Goal: Check status: Check status

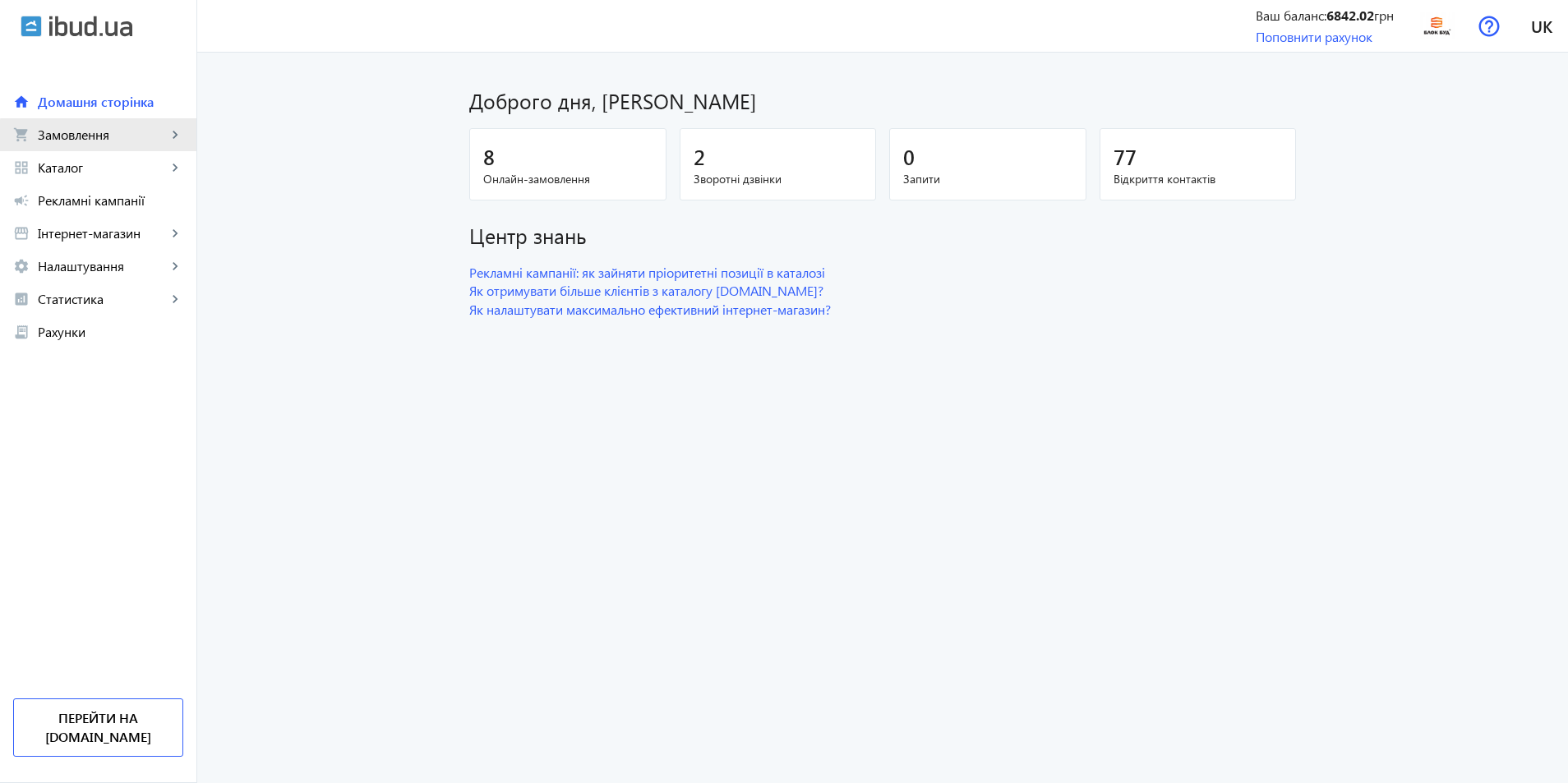
click at [102, 142] on span "Замовлення" at bounding box center [102, 134] width 129 height 16
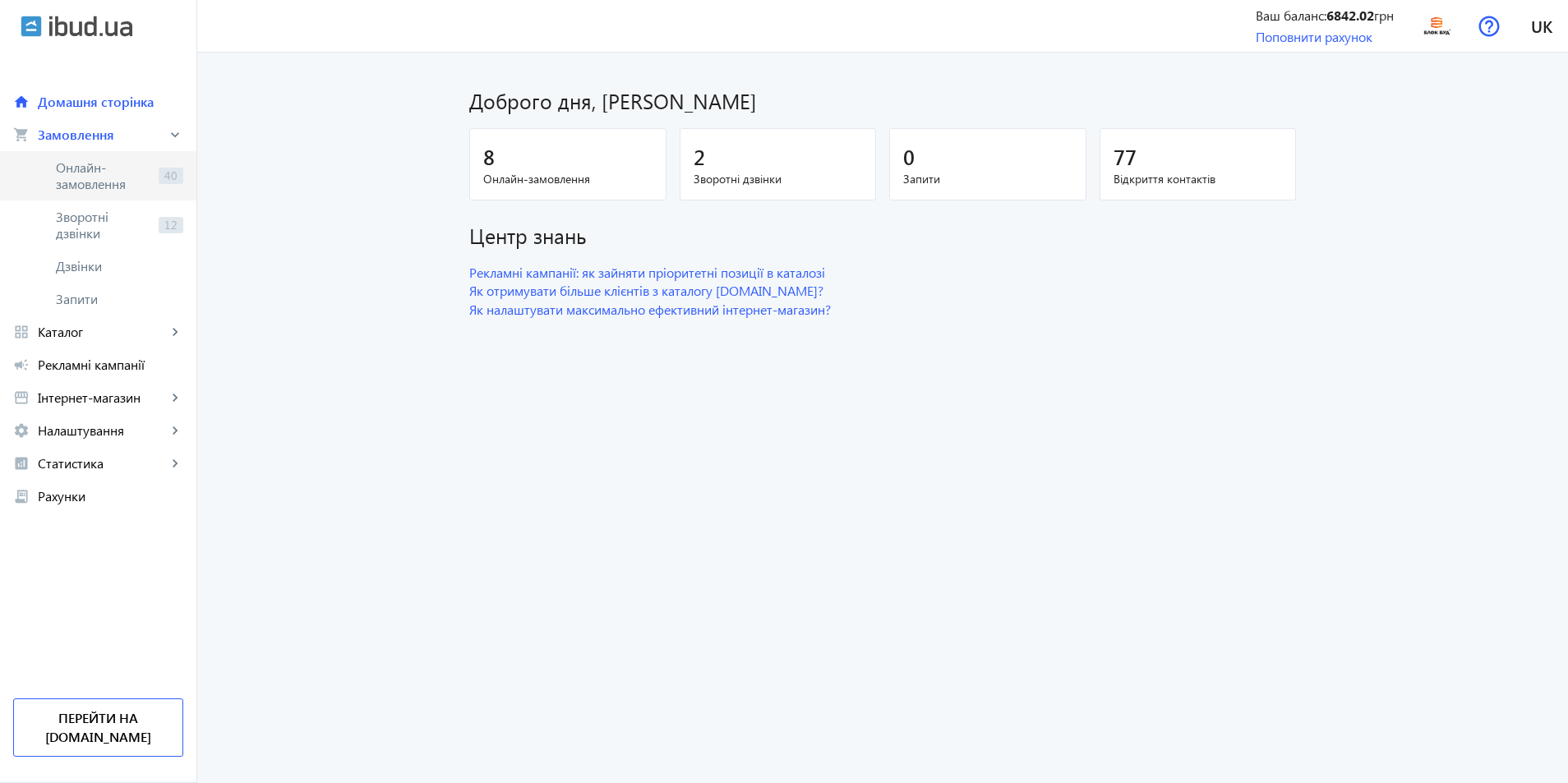
click at [115, 177] on span "Онлайн-замовлення" at bounding box center [103, 176] width 96 height 33
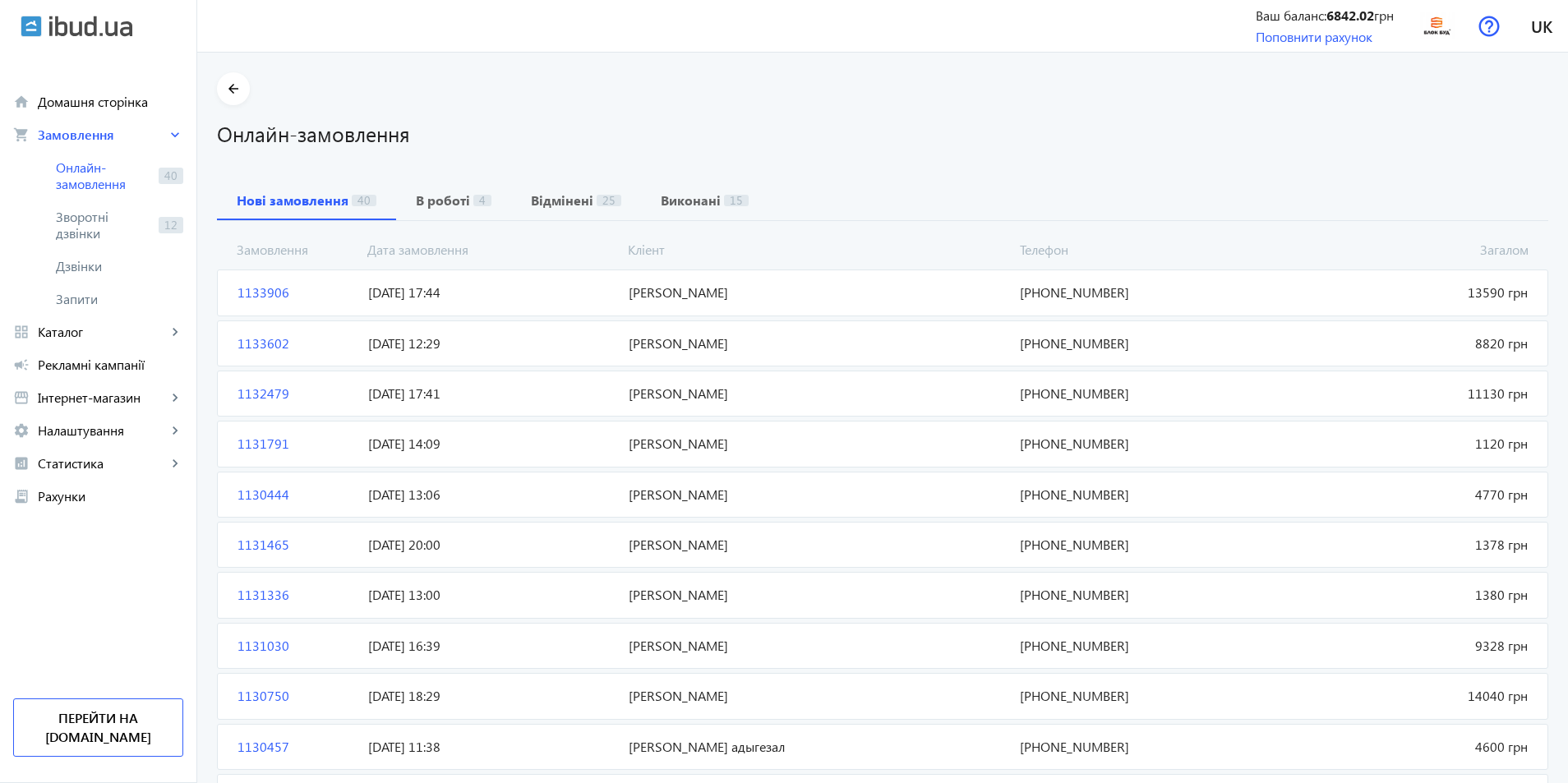
click at [443, 297] on span "[DATE] 17:44" at bounding box center [492, 292] width 260 height 18
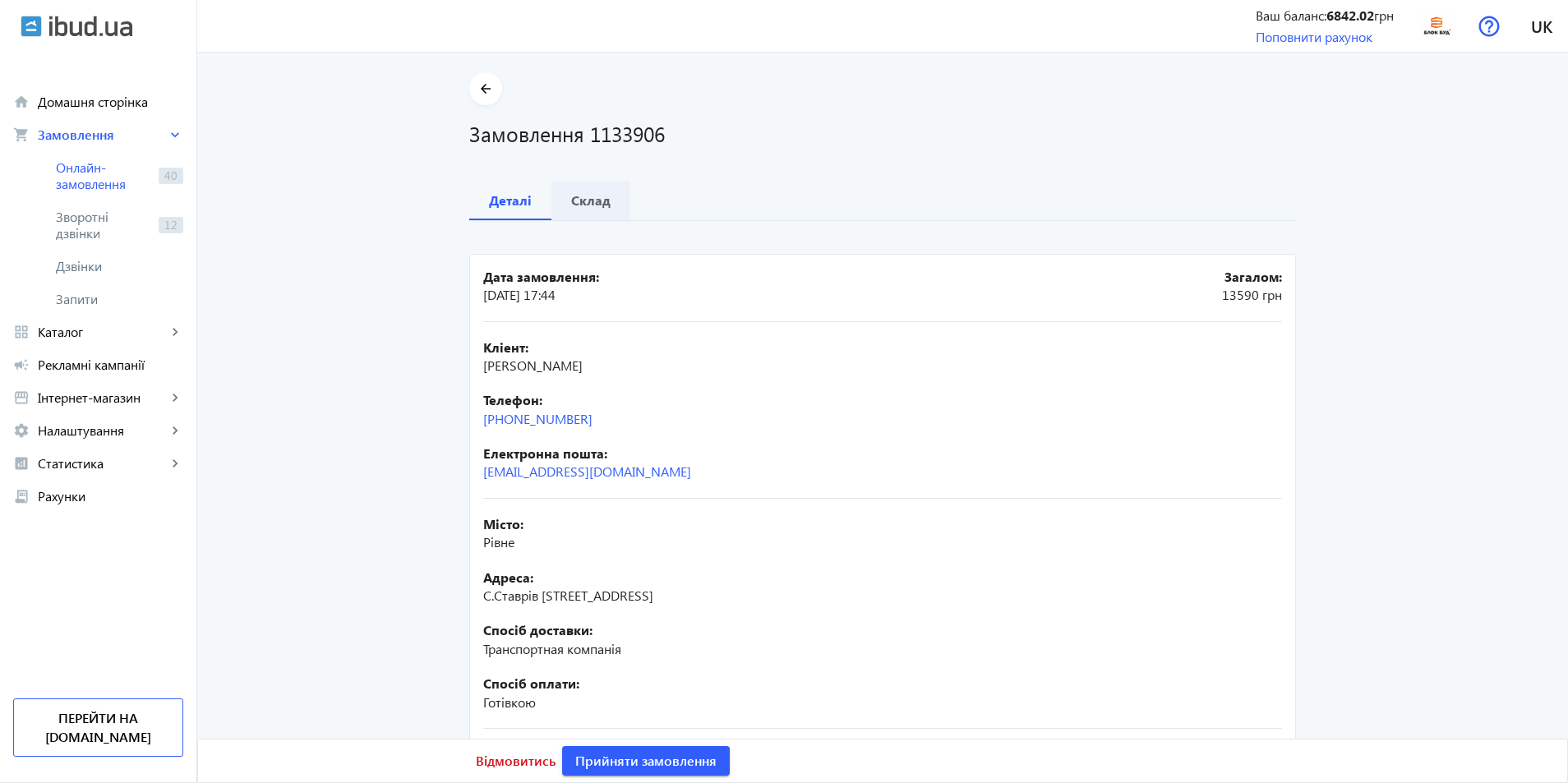
click at [591, 204] on b "Склад" at bounding box center [591, 200] width 39 height 13
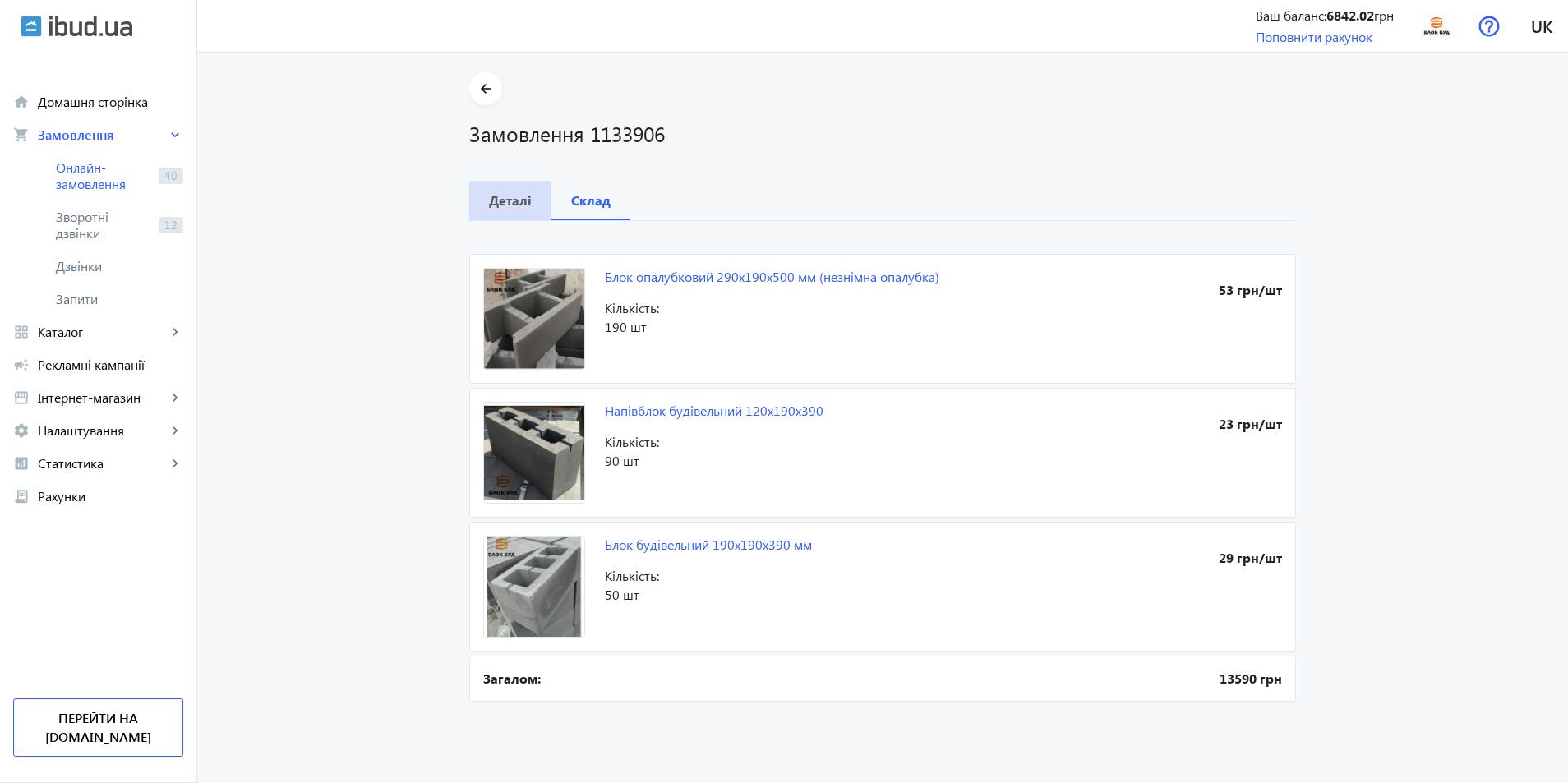
click at [513, 205] on b "Деталі" at bounding box center [510, 200] width 42 height 13
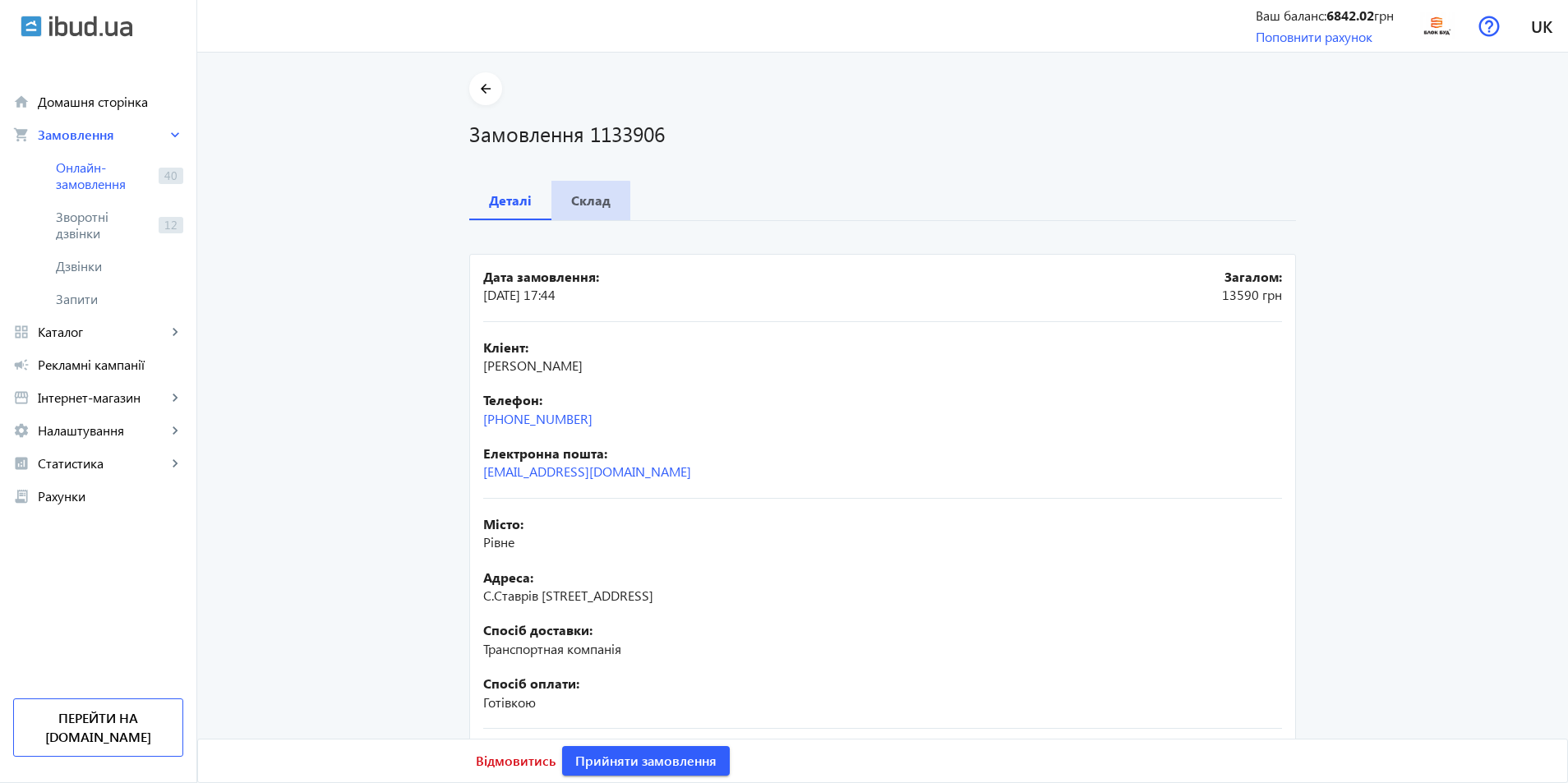
click at [576, 212] on span "Склад" at bounding box center [591, 199] width 39 height 39
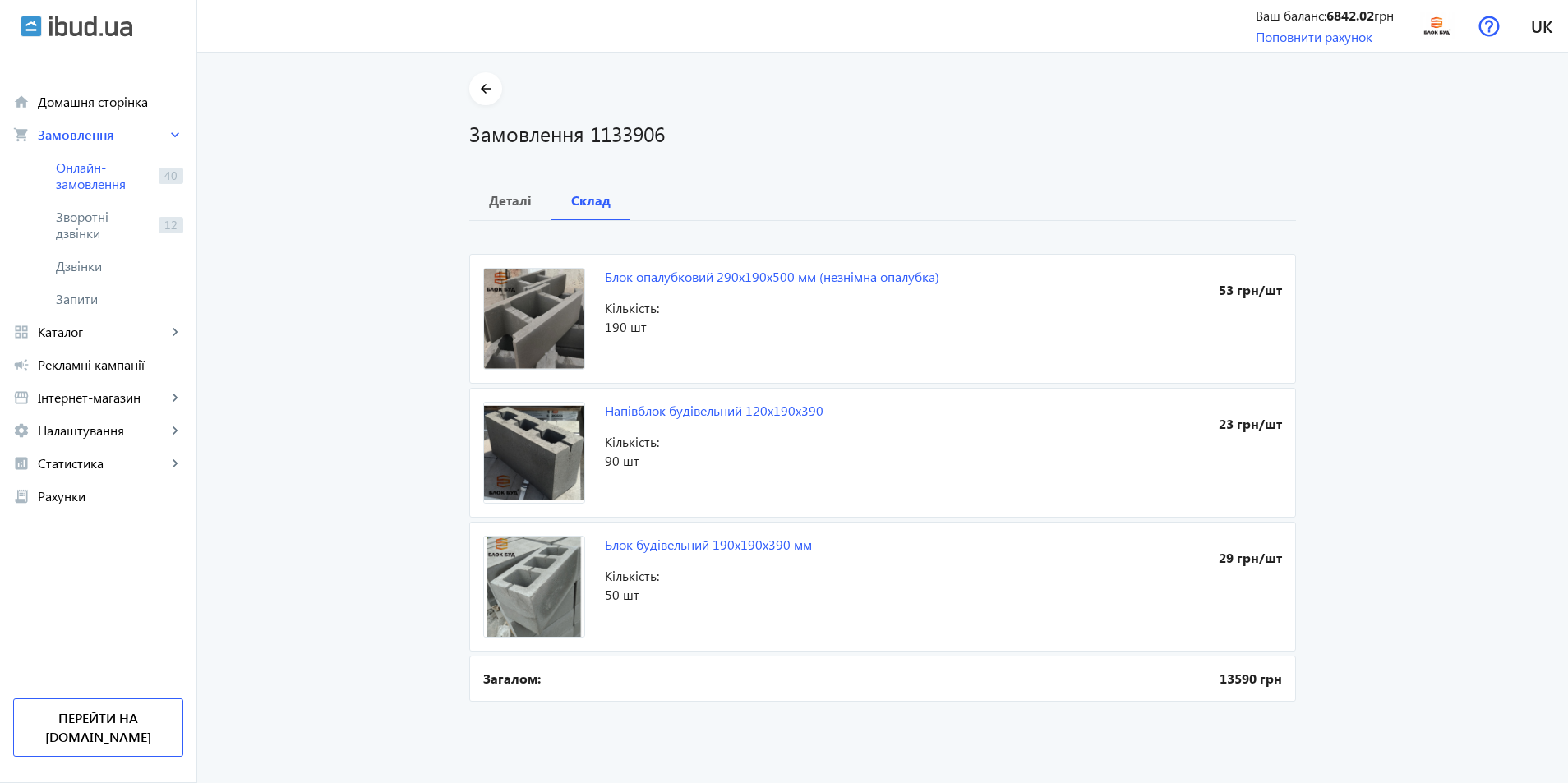
click at [501, 89] on section "arrow_back Замовлення 1133906" at bounding box center [882, 109] width 826 height 75
click at [493, 89] on span at bounding box center [486, 88] width 33 height 39
